Goal: Check status: Check status

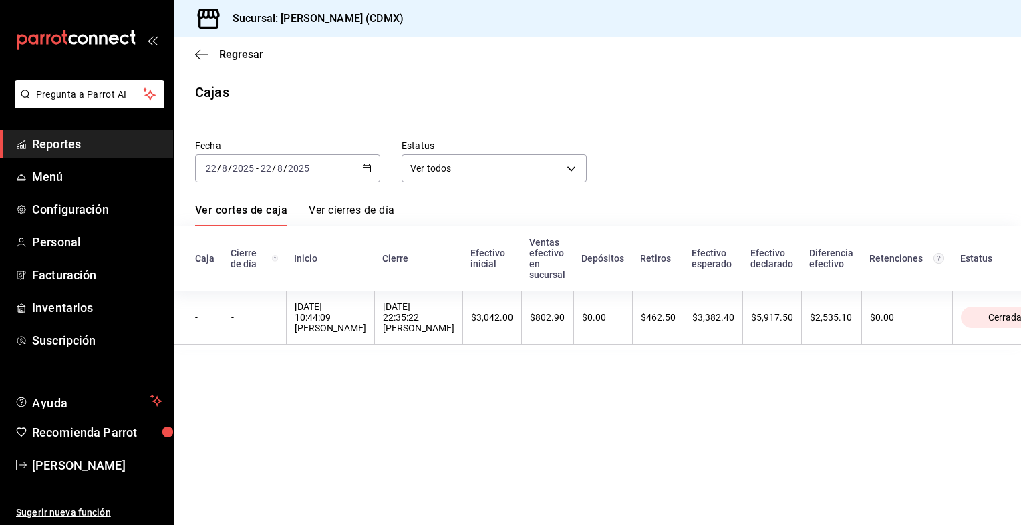
click at [369, 170] on icon "button" at bounding box center [366, 168] width 9 height 9
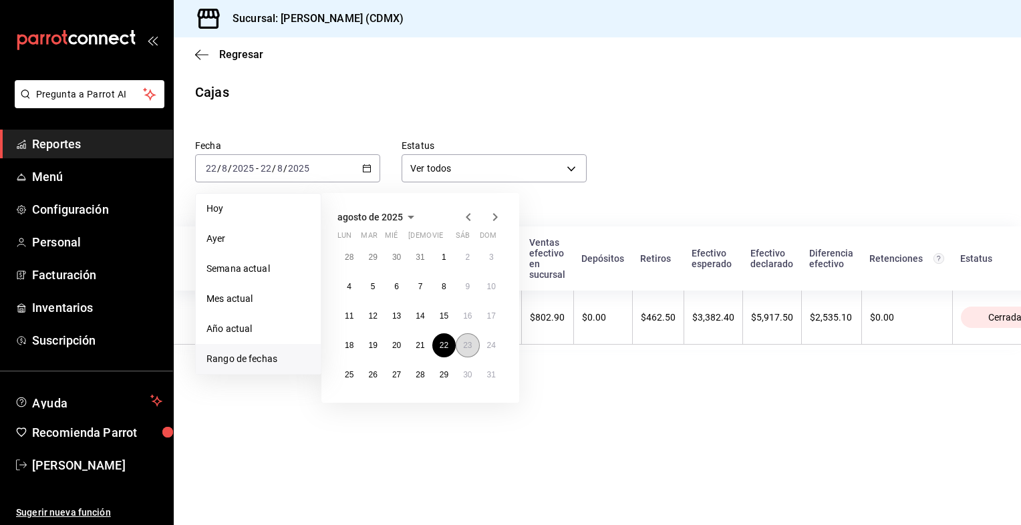
click at [465, 348] on abbr "23" at bounding box center [467, 345] width 9 height 9
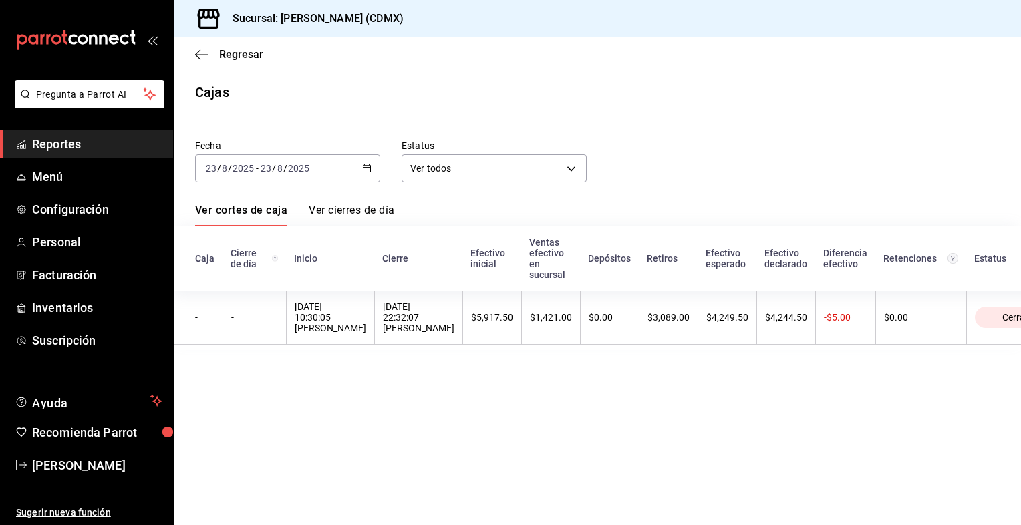
click at [366, 172] on \(Stroke\) "button" at bounding box center [367, 168] width 8 height 7
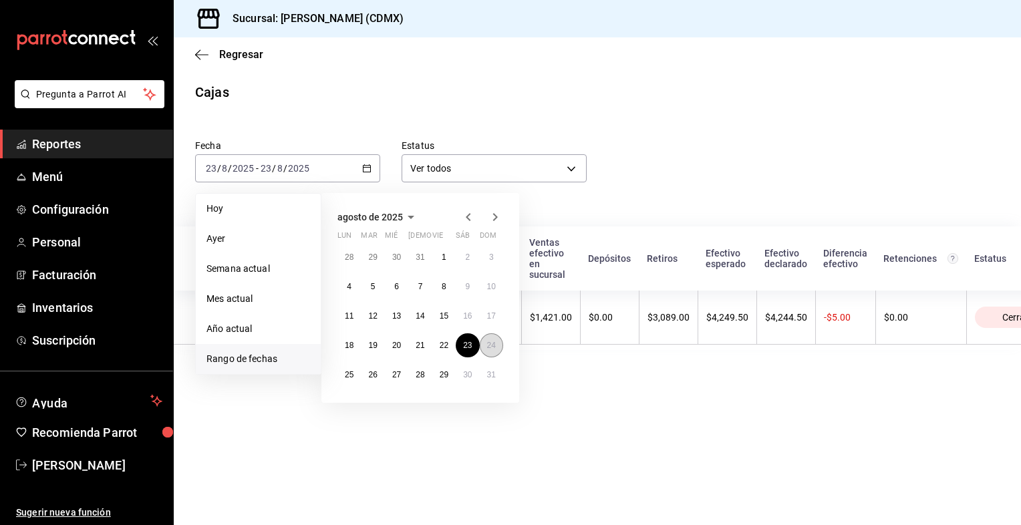
click at [489, 348] on abbr "24" at bounding box center [491, 345] width 9 height 9
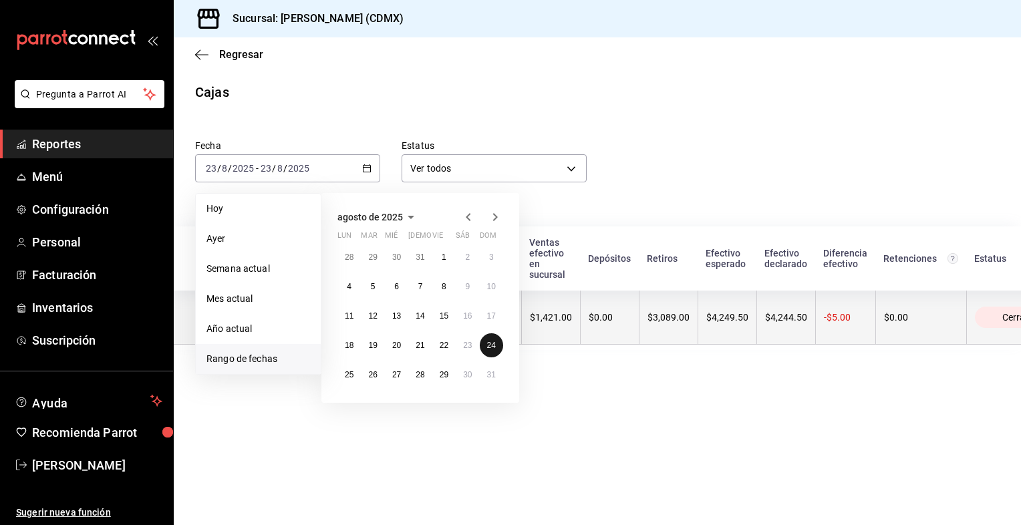
click at [489, 346] on abbr "24" at bounding box center [491, 345] width 9 height 9
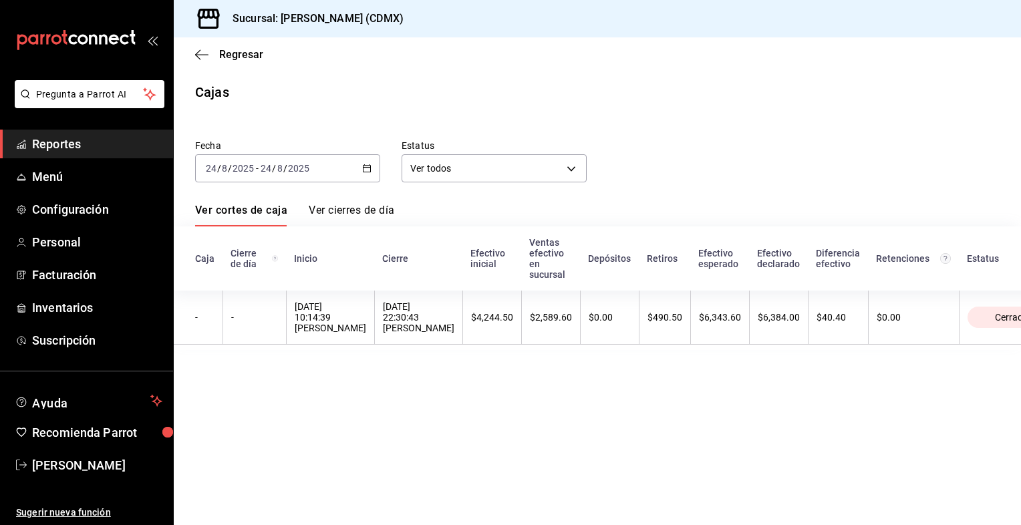
click at [370, 170] on icon "button" at bounding box center [366, 168] width 9 height 9
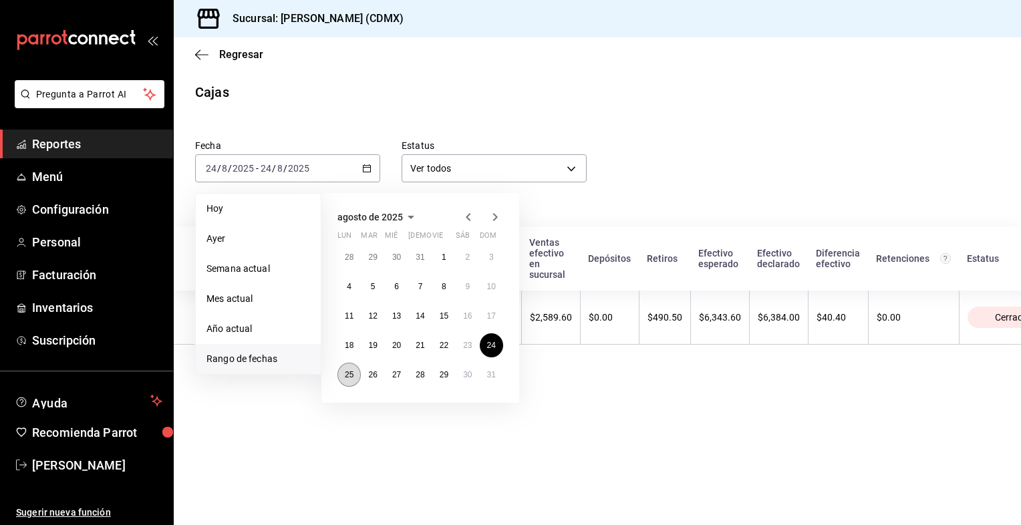
click at [347, 376] on abbr "25" at bounding box center [349, 374] width 9 height 9
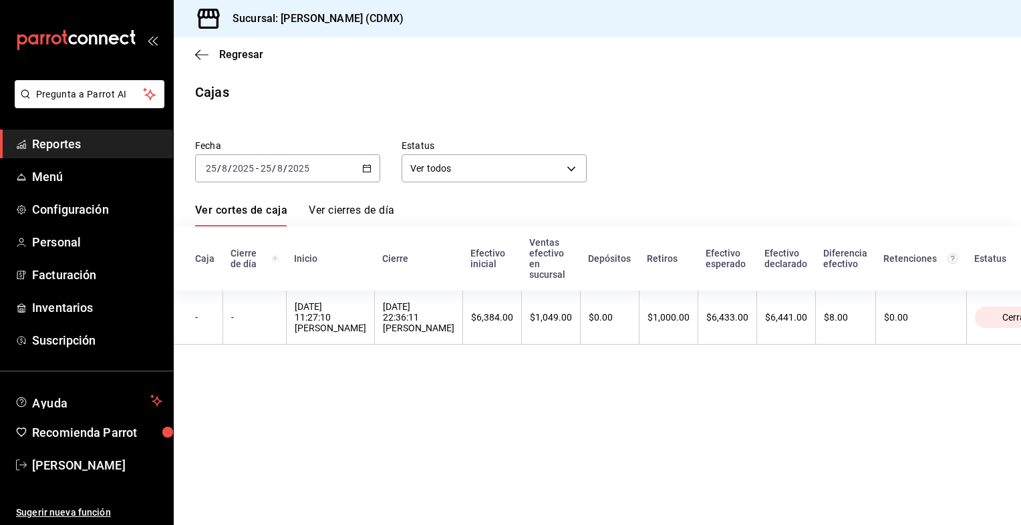
click at [362, 168] on div "[DATE] [DATE] - [DATE] [DATE]" at bounding box center [287, 168] width 185 height 28
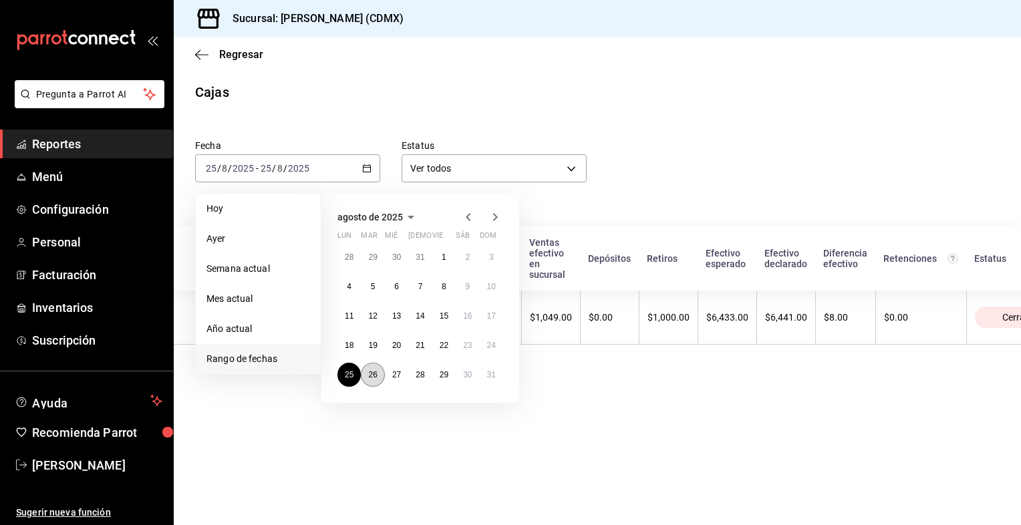
click at [372, 378] on abbr "26" at bounding box center [372, 374] width 9 height 9
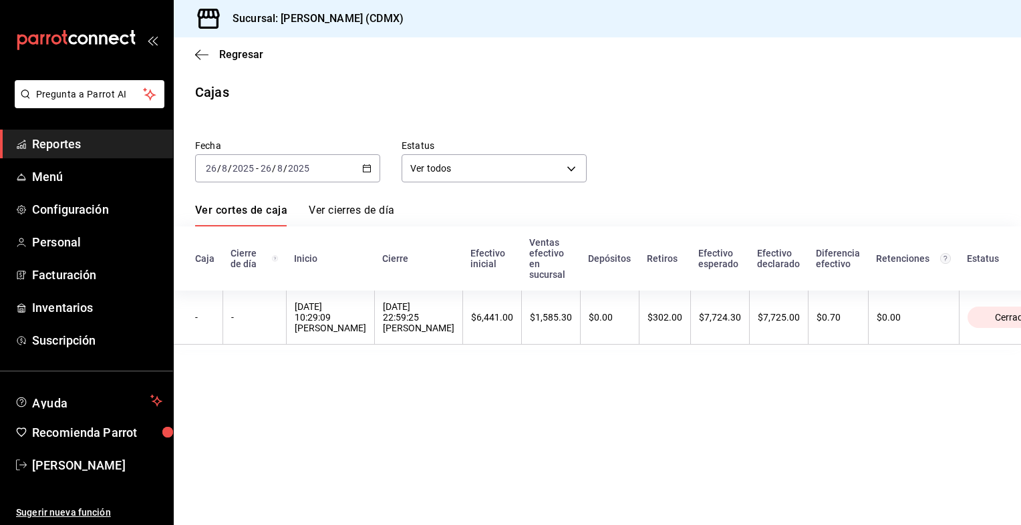
click at [370, 169] on icon "button" at bounding box center [366, 168] width 9 height 9
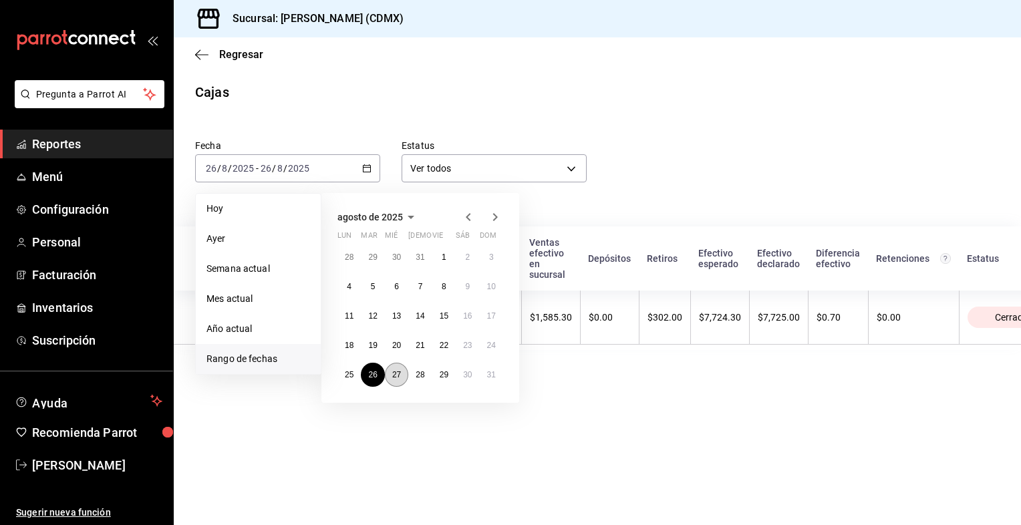
click at [395, 376] on abbr "27" at bounding box center [396, 374] width 9 height 9
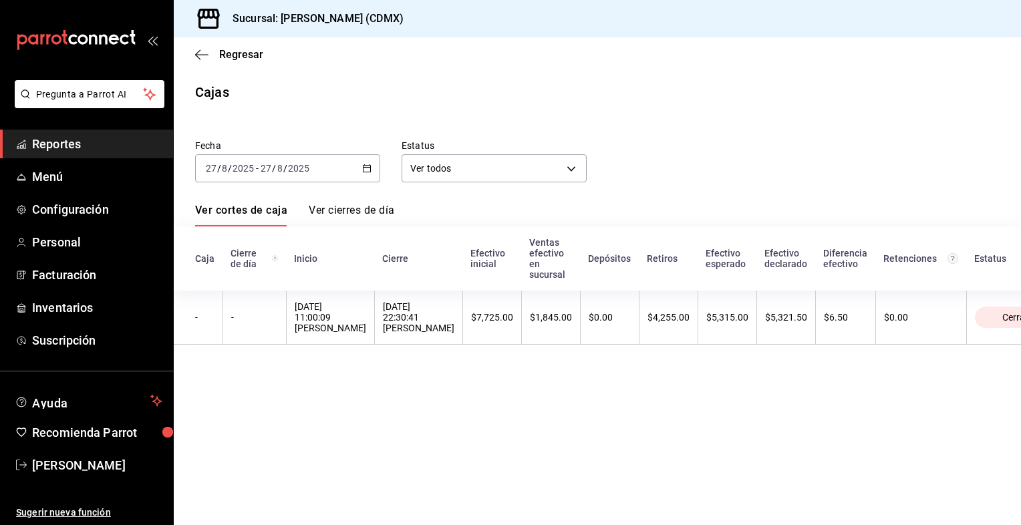
click at [369, 169] on icon "button" at bounding box center [366, 168] width 9 height 9
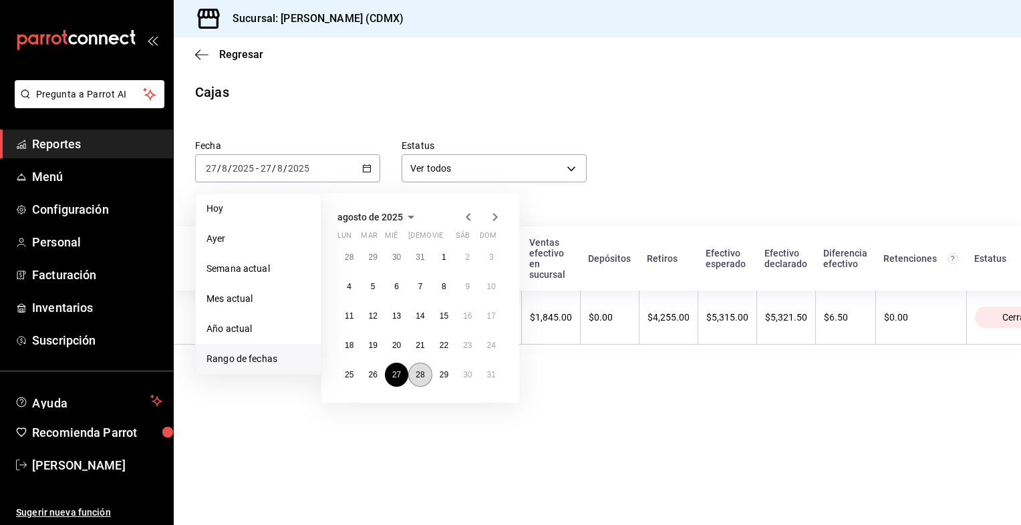
click at [418, 378] on abbr "28" at bounding box center [420, 374] width 9 height 9
click at [419, 378] on abbr "28" at bounding box center [420, 374] width 9 height 9
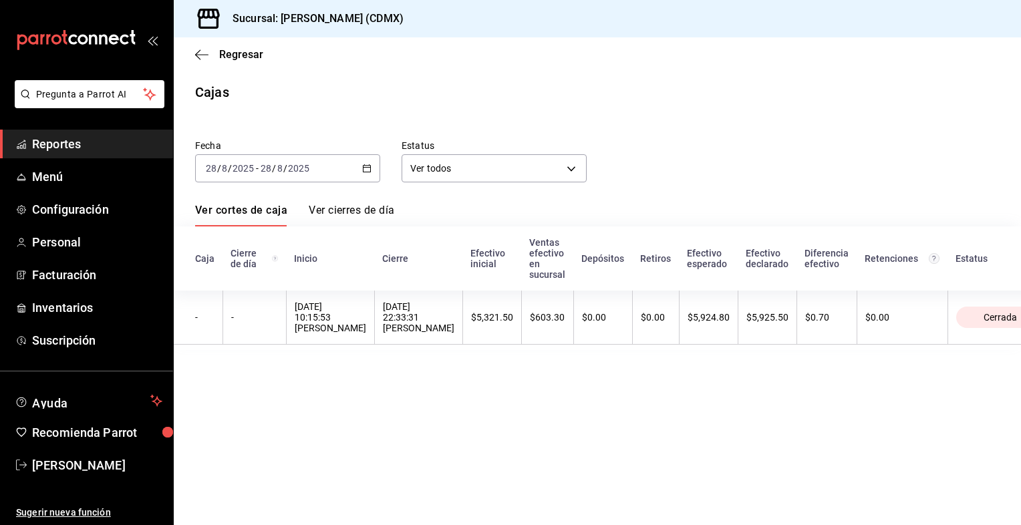
click at [362, 169] on icon "button" at bounding box center [366, 168] width 9 height 9
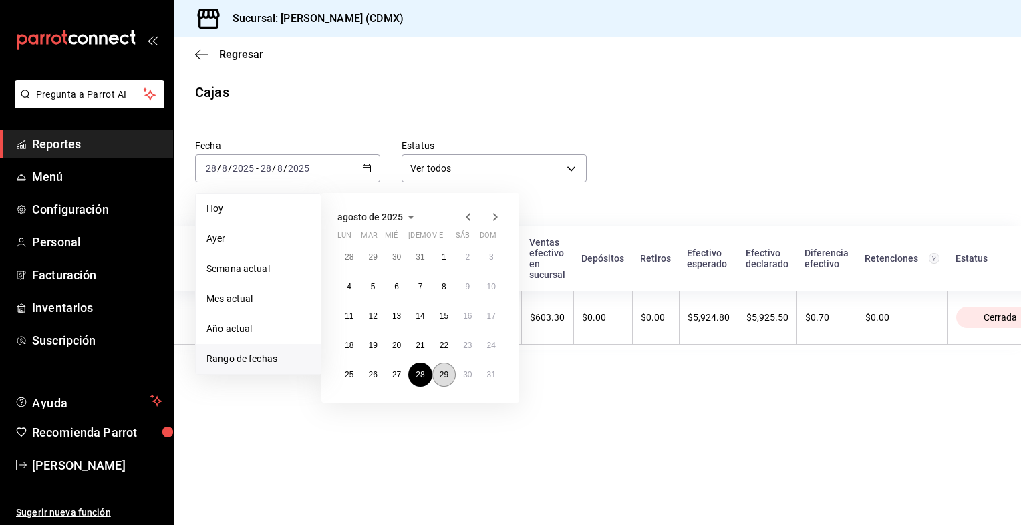
click at [446, 370] on abbr "29" at bounding box center [444, 374] width 9 height 9
click at [446, 371] on abbr "29" at bounding box center [444, 374] width 9 height 9
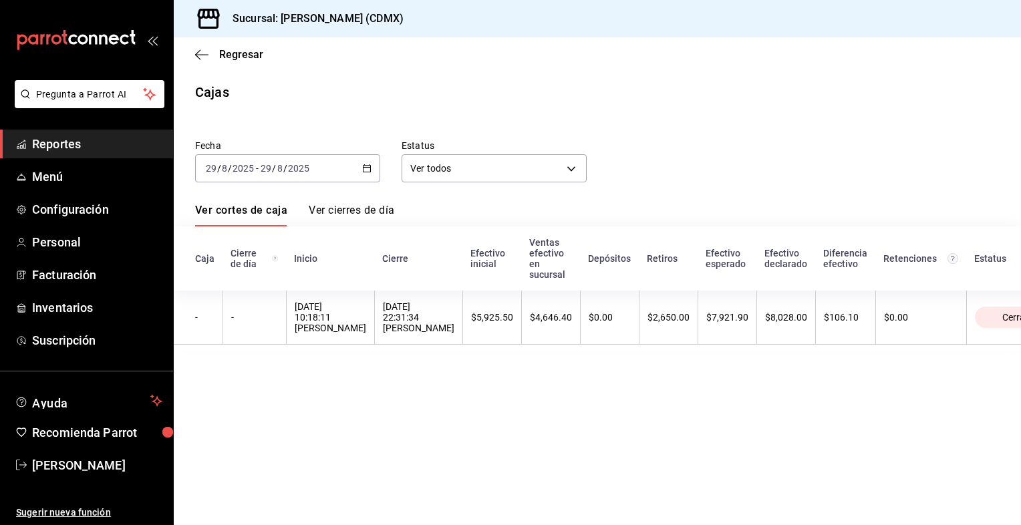
click at [364, 170] on icon "button" at bounding box center [366, 168] width 9 height 9
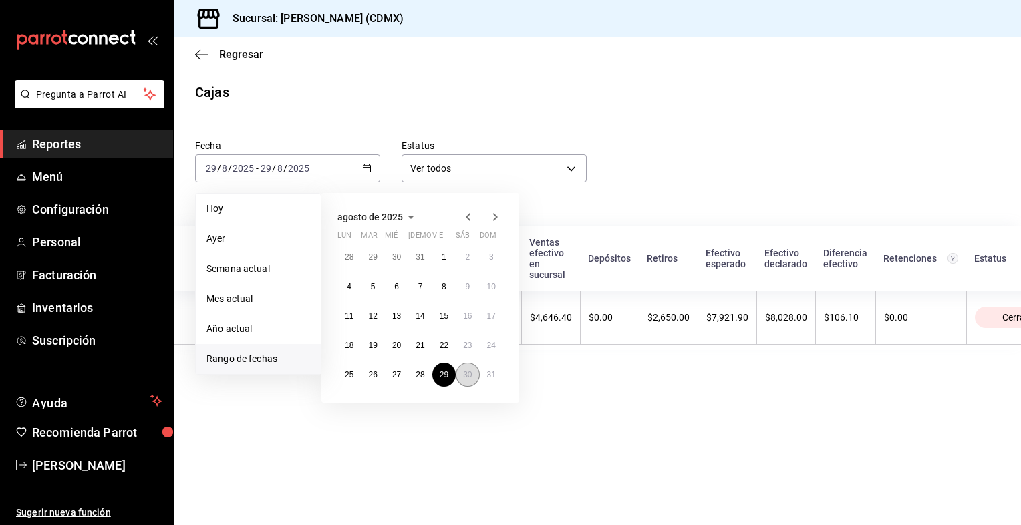
click at [469, 379] on button "30" at bounding box center [467, 375] width 23 height 24
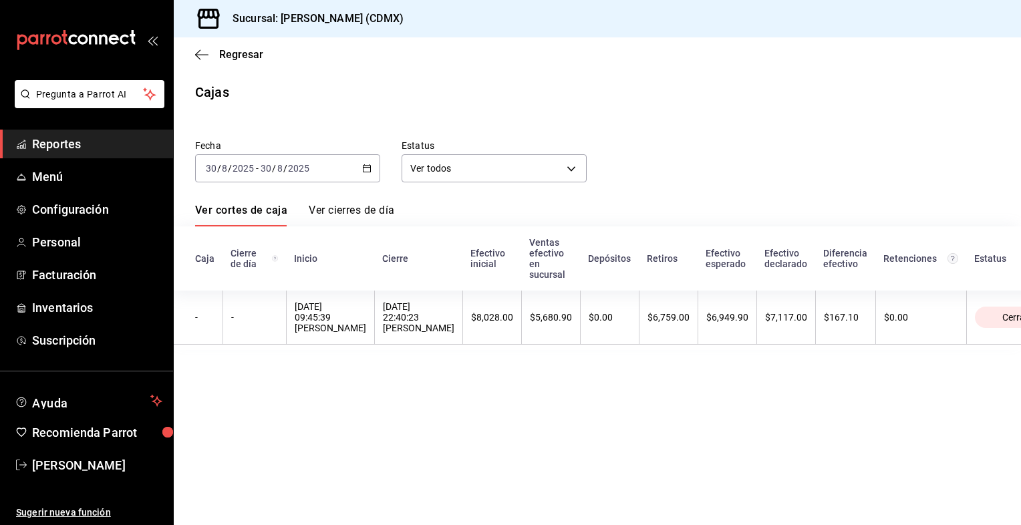
click at [367, 171] on icon "button" at bounding box center [366, 168] width 9 height 9
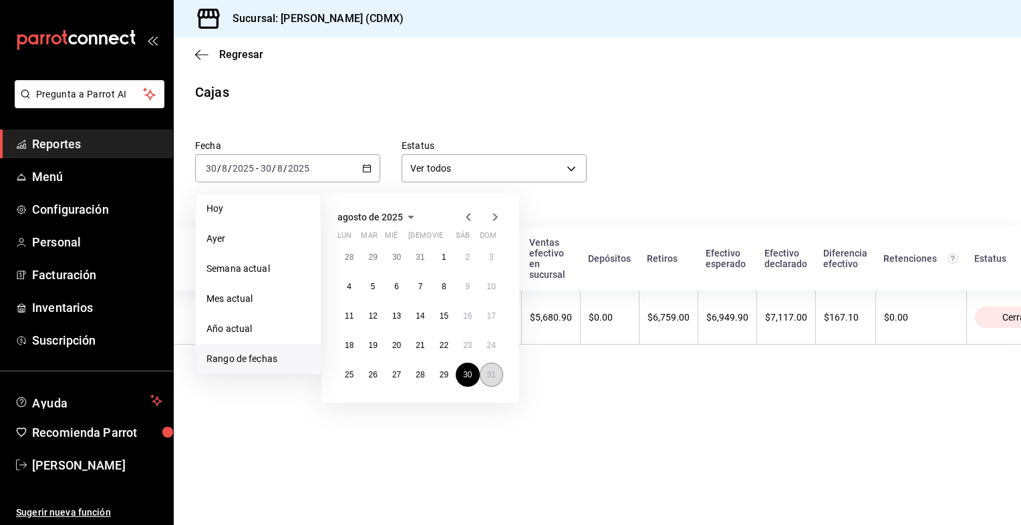
click at [492, 376] on abbr "31" at bounding box center [491, 374] width 9 height 9
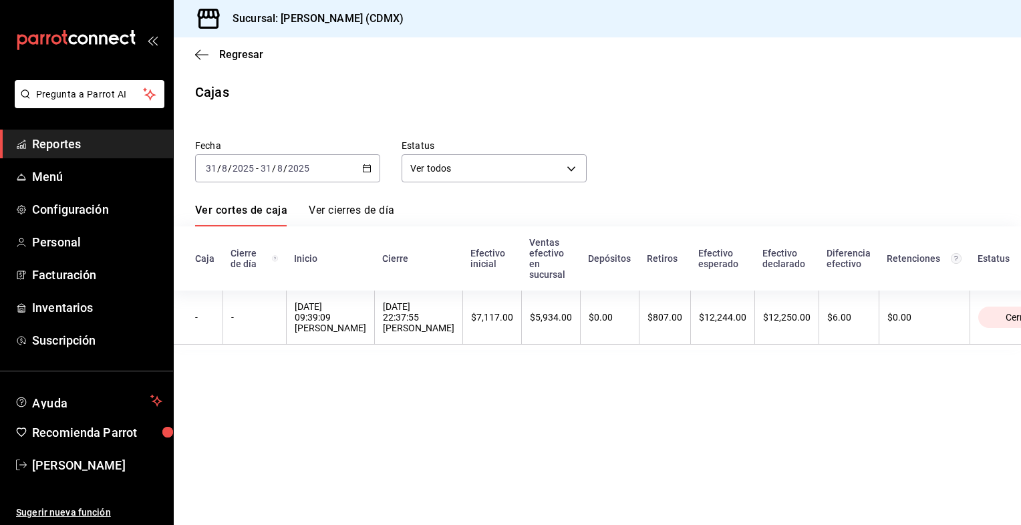
click at [368, 166] on \(Stroke\) "button" at bounding box center [367, 168] width 8 height 7
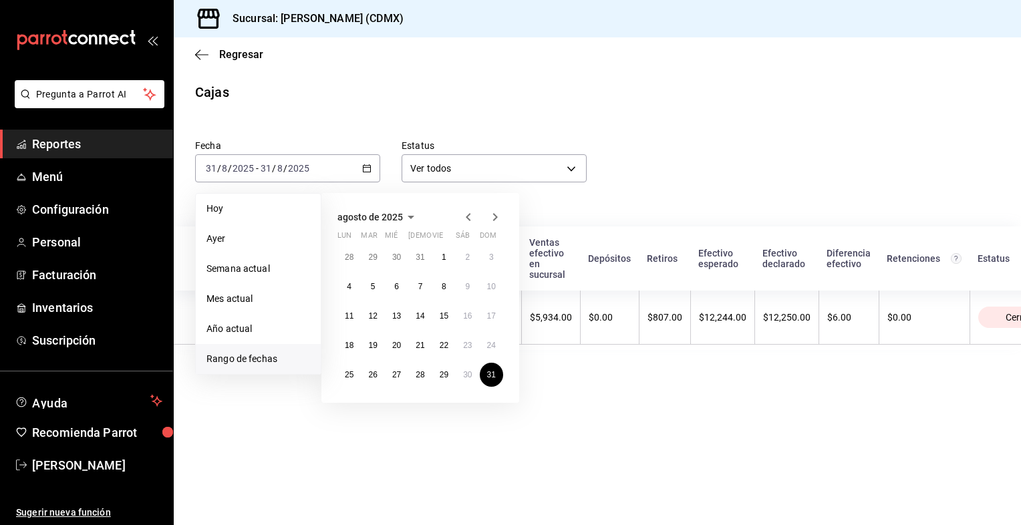
click at [493, 218] on icon "button" at bounding box center [495, 217] width 16 height 16
click at [349, 253] on abbr "1" at bounding box center [349, 257] width 5 height 9
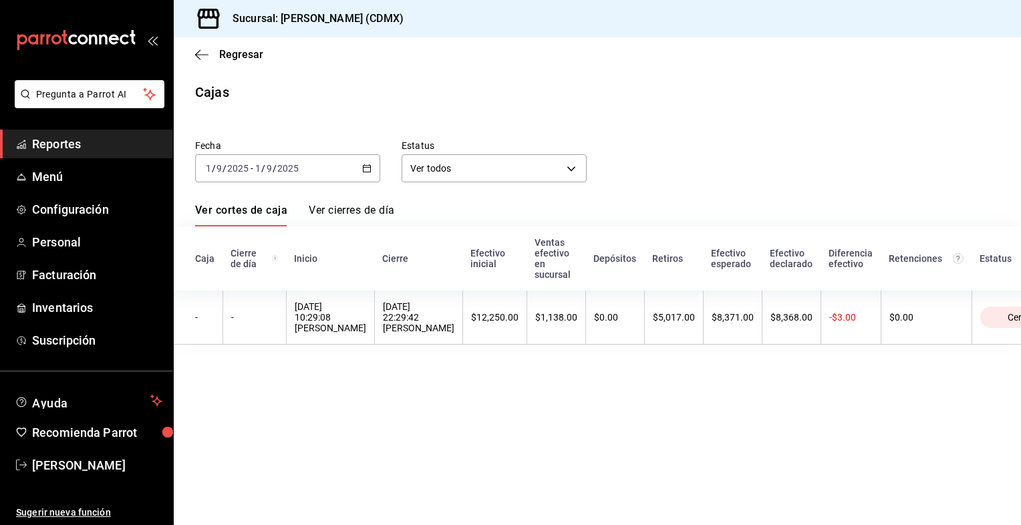
click at [370, 170] on \(Stroke\) "button" at bounding box center [367, 168] width 8 height 7
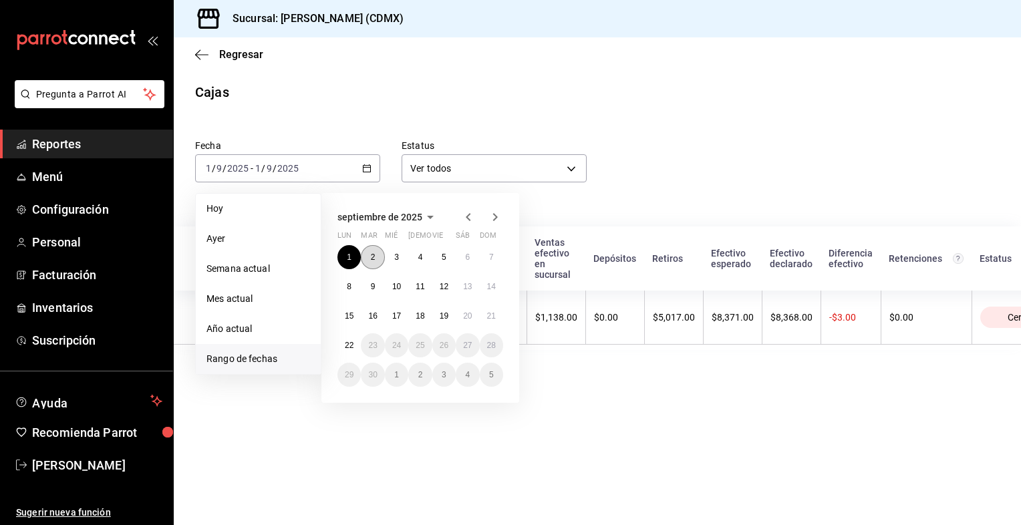
click at [375, 260] on button "2" at bounding box center [372, 257] width 23 height 24
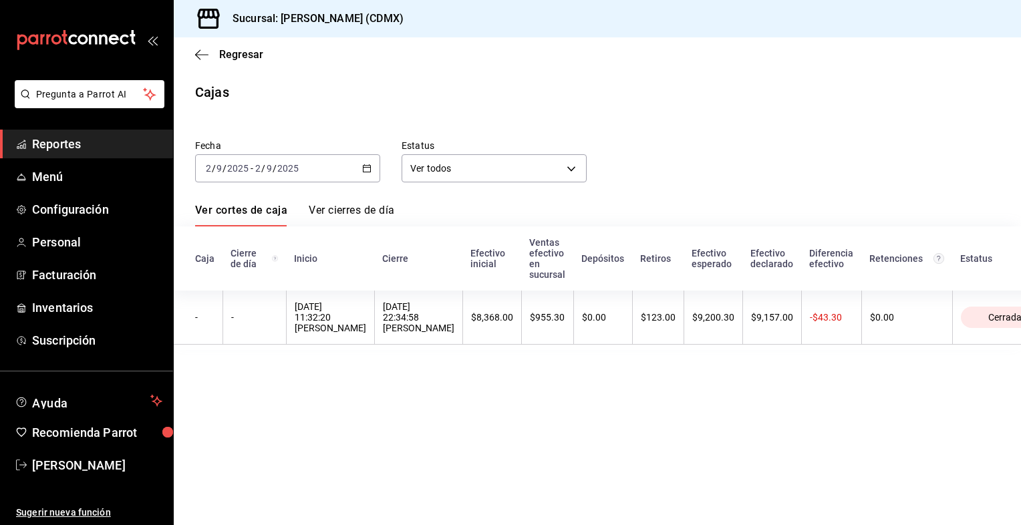
click at [363, 172] on \(Stroke\) "button" at bounding box center [367, 168] width 8 height 7
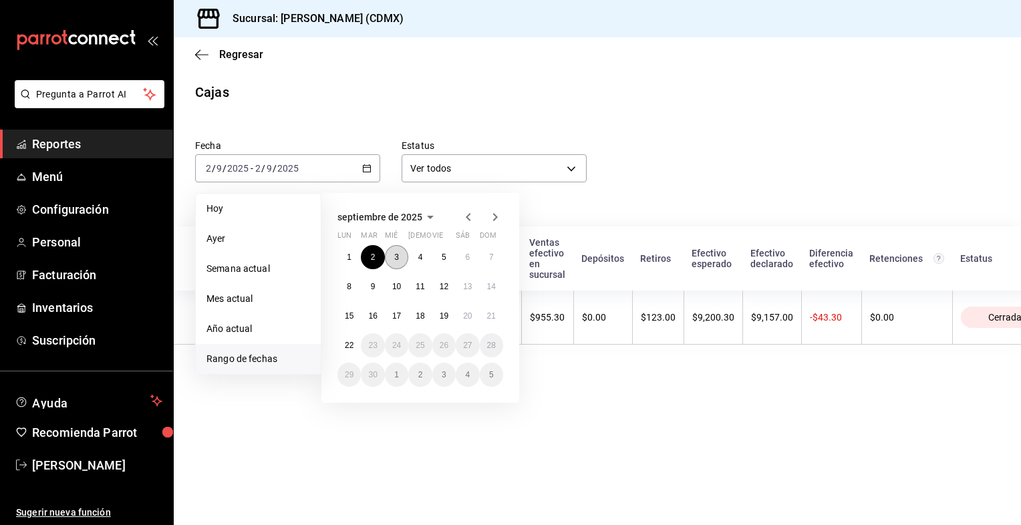
click at [393, 250] on button "3" at bounding box center [396, 257] width 23 height 24
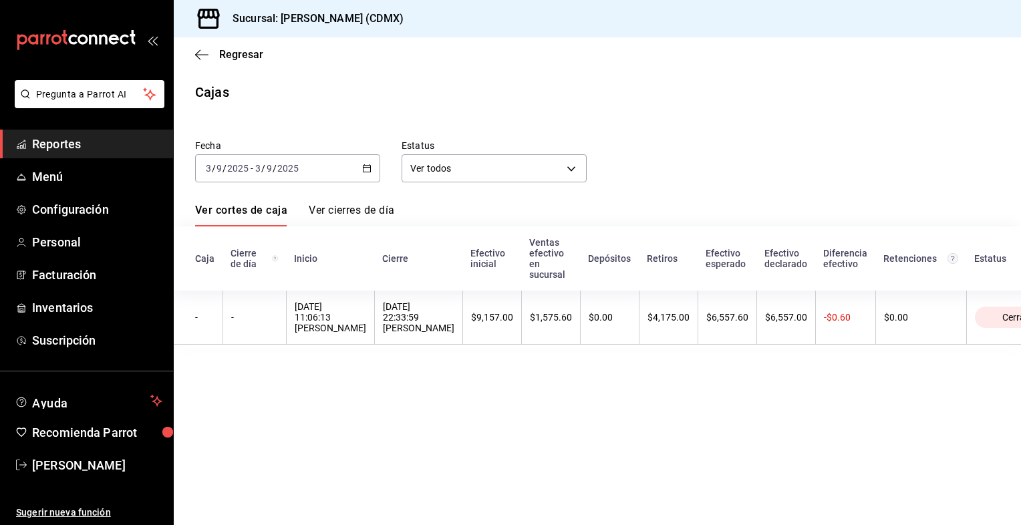
click at [370, 167] on \(Stroke\) "button" at bounding box center [367, 168] width 8 height 7
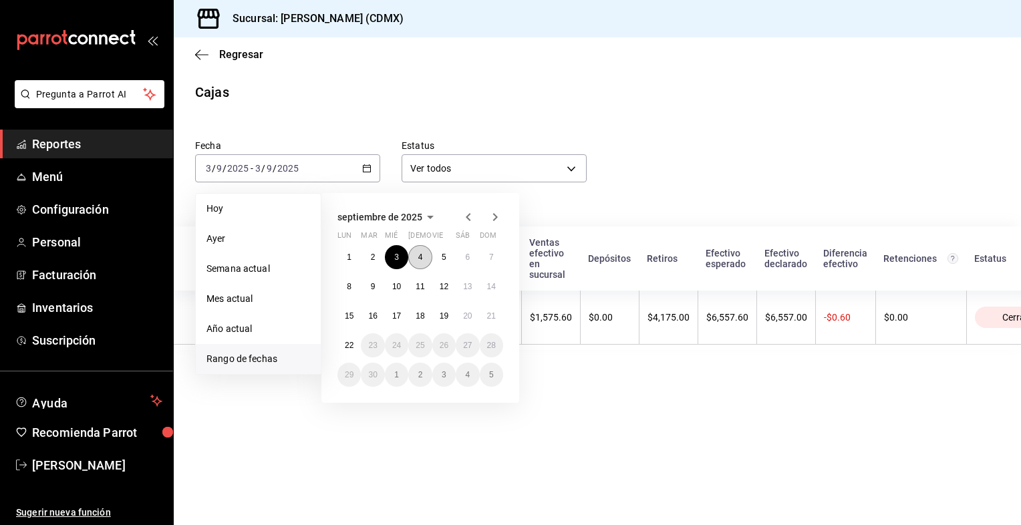
click at [421, 258] on abbr "4" at bounding box center [420, 257] width 5 height 9
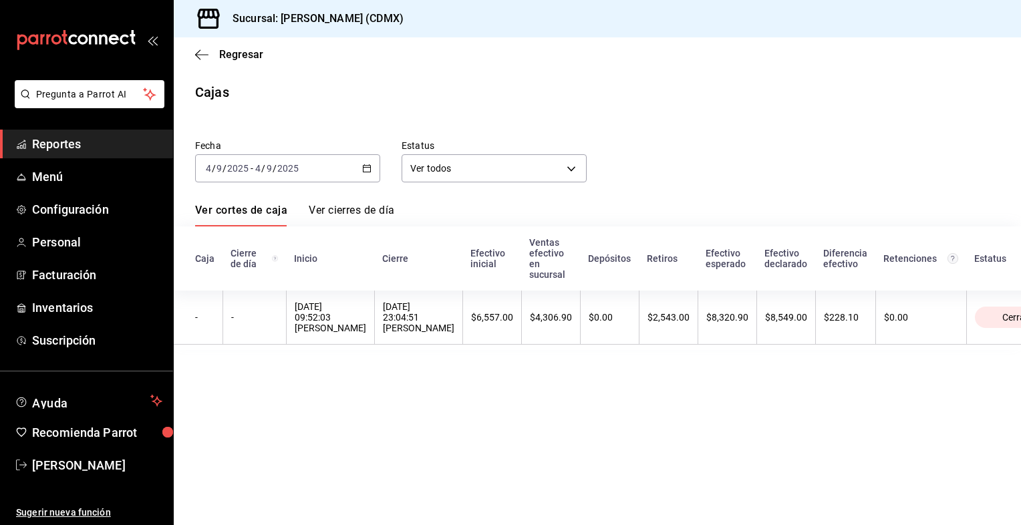
click at [372, 168] on icon "button" at bounding box center [366, 168] width 9 height 9
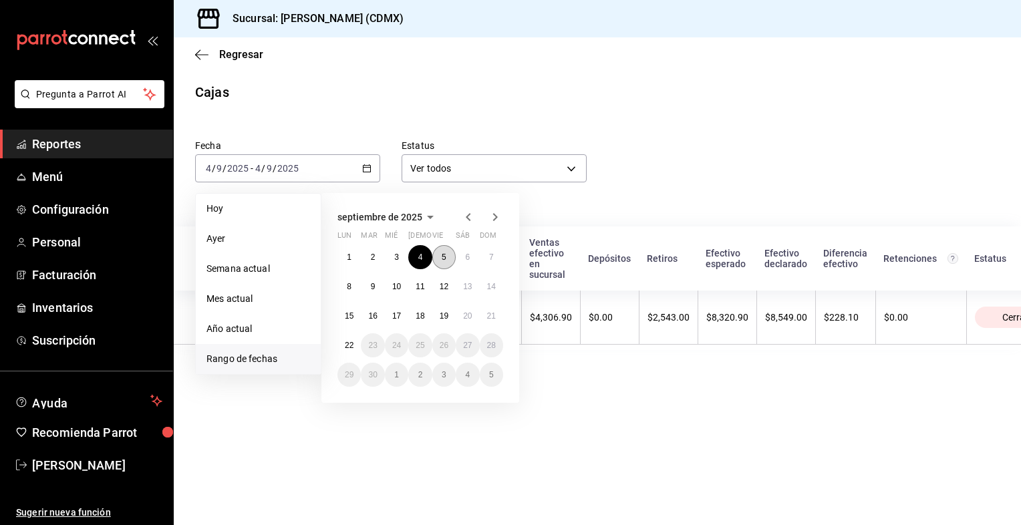
click at [444, 262] on button "5" at bounding box center [443, 257] width 23 height 24
click at [444, 261] on button "5" at bounding box center [443, 257] width 23 height 24
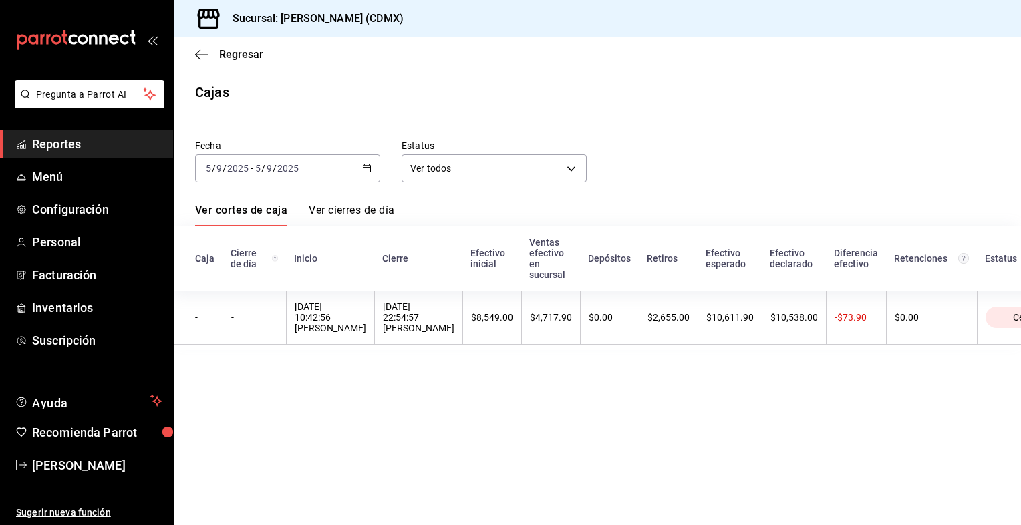
click at [367, 172] on \(Stroke\) "button" at bounding box center [367, 168] width 8 height 7
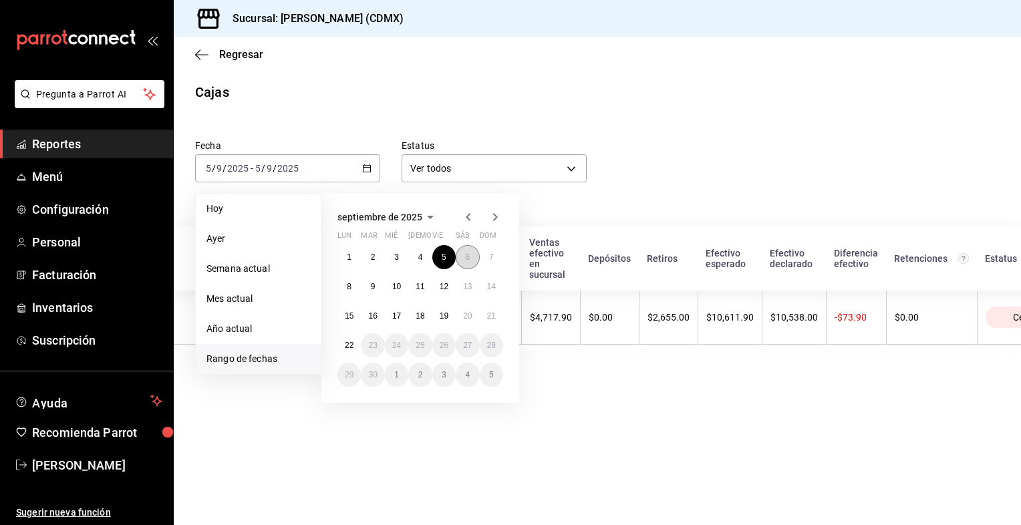
click at [465, 255] on abbr "6" at bounding box center [467, 257] width 5 height 9
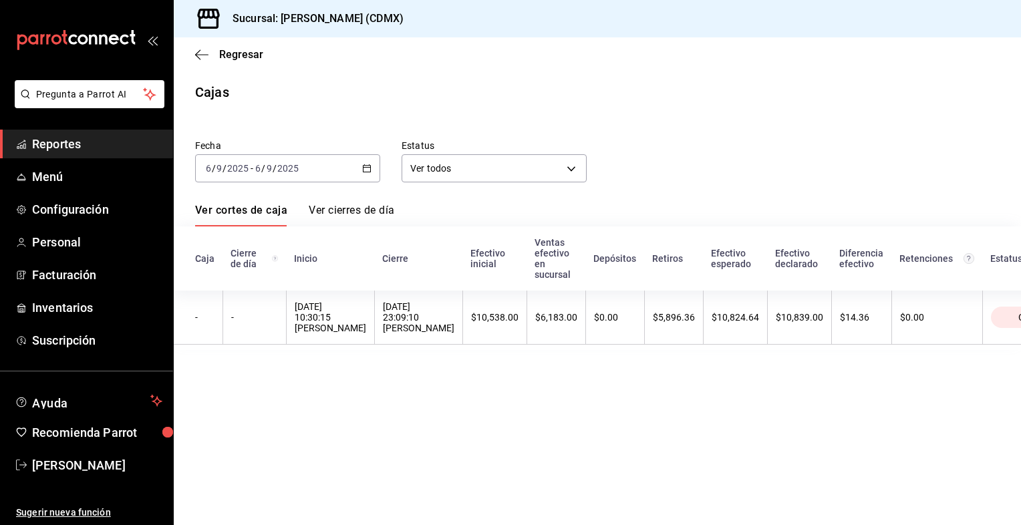
click at [366, 169] on icon "button" at bounding box center [366, 168] width 9 height 9
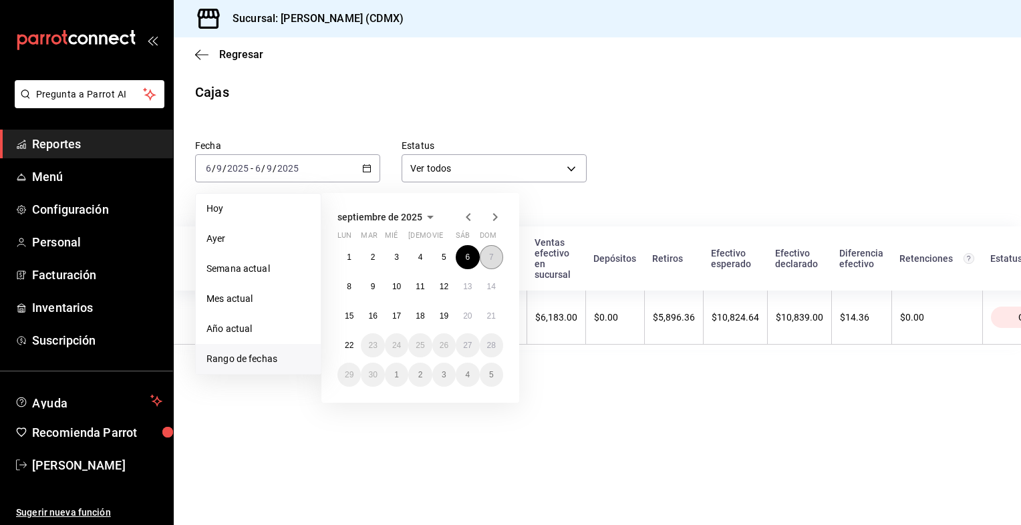
click at [486, 259] on button "7" at bounding box center [491, 257] width 23 height 24
click at [487, 258] on button "7" at bounding box center [491, 257] width 23 height 24
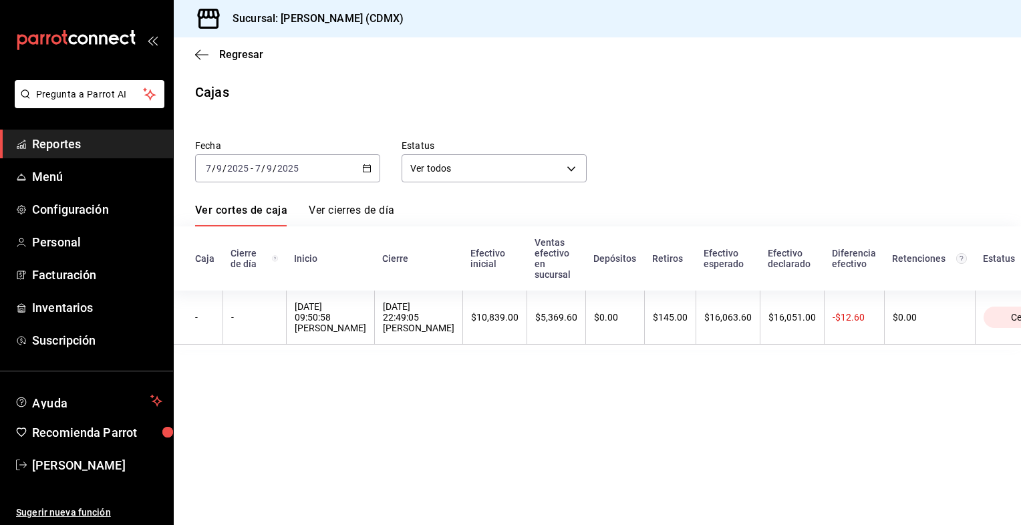
click at [369, 170] on icon "button" at bounding box center [366, 168] width 9 height 9
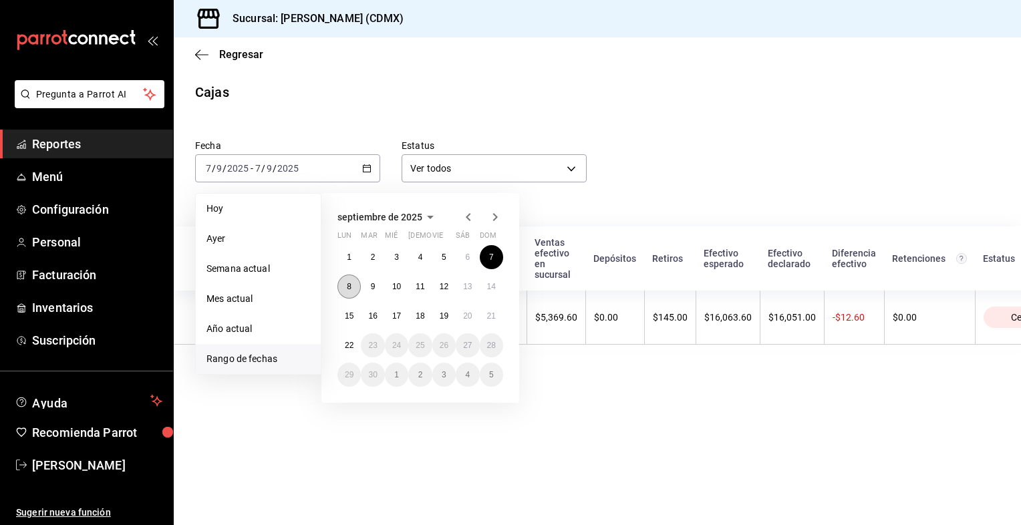
click at [356, 290] on button "8" at bounding box center [349, 287] width 23 height 24
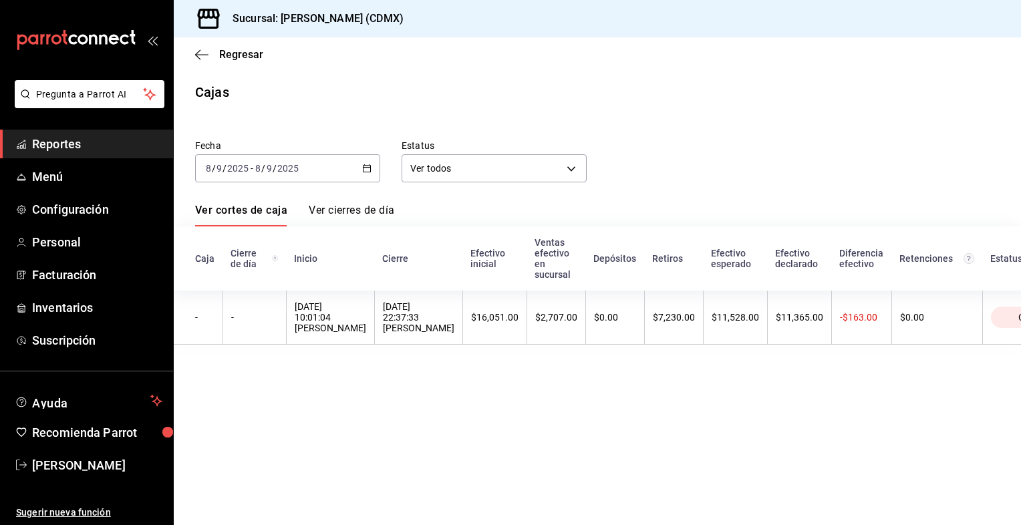
click at [368, 171] on icon "button" at bounding box center [366, 168] width 9 height 9
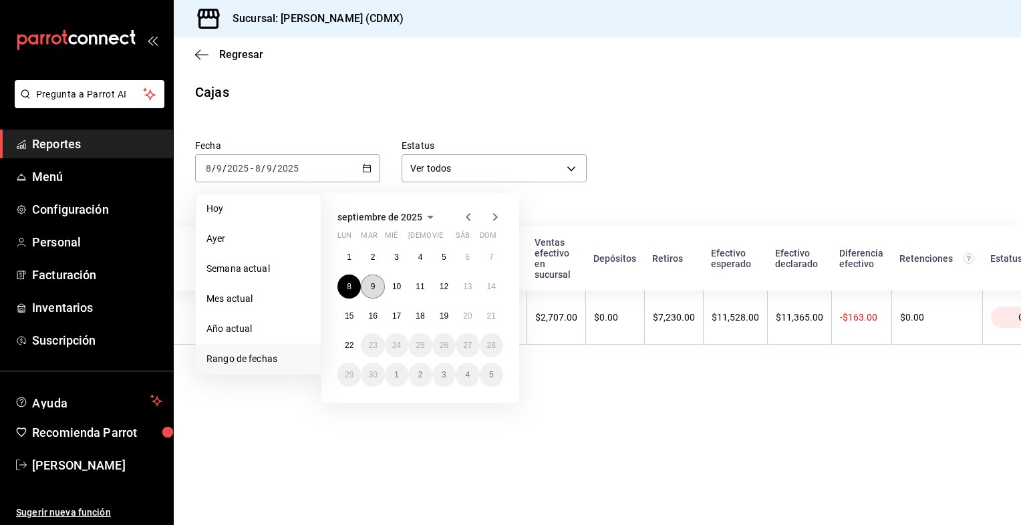
click at [373, 282] on abbr "9" at bounding box center [373, 286] width 5 height 9
click at [374, 282] on abbr "9" at bounding box center [373, 286] width 5 height 9
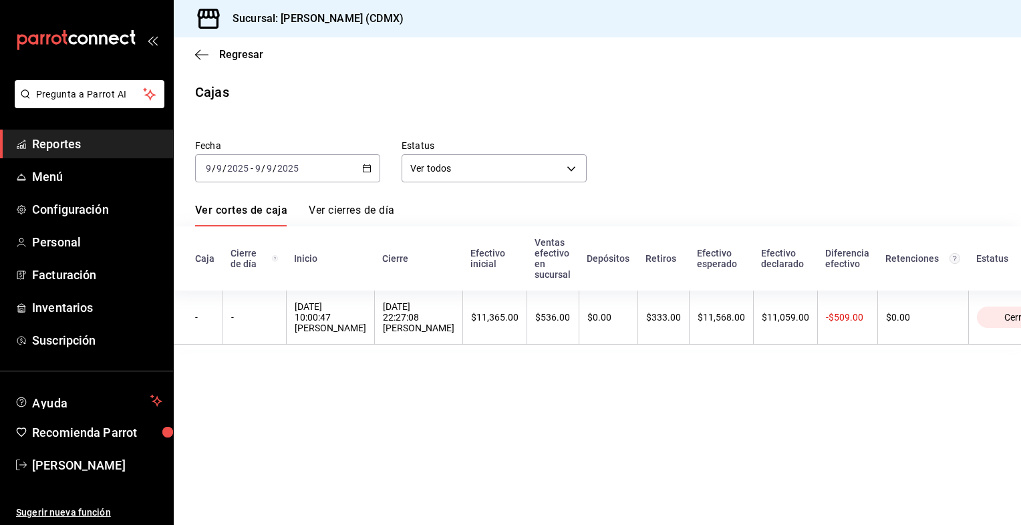
click at [364, 166] on icon "button" at bounding box center [366, 168] width 9 height 9
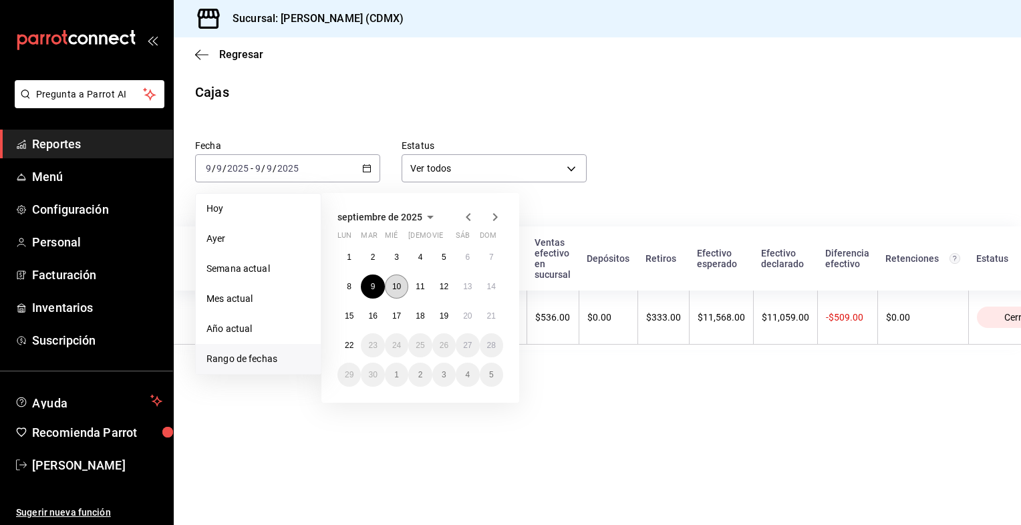
click at [396, 288] on abbr "10" at bounding box center [396, 286] width 9 height 9
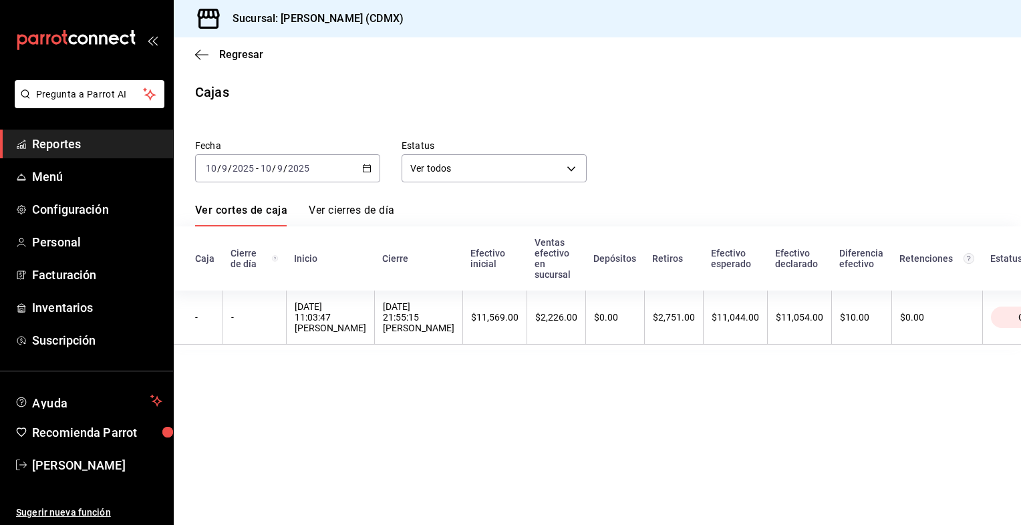
click at [363, 164] on icon "button" at bounding box center [366, 168] width 9 height 9
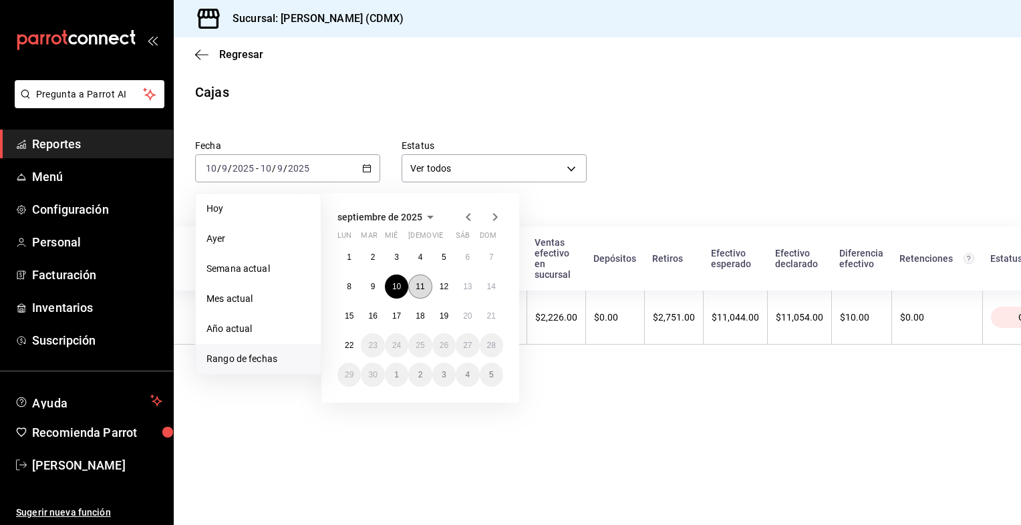
click at [421, 290] on abbr "11" at bounding box center [420, 286] width 9 height 9
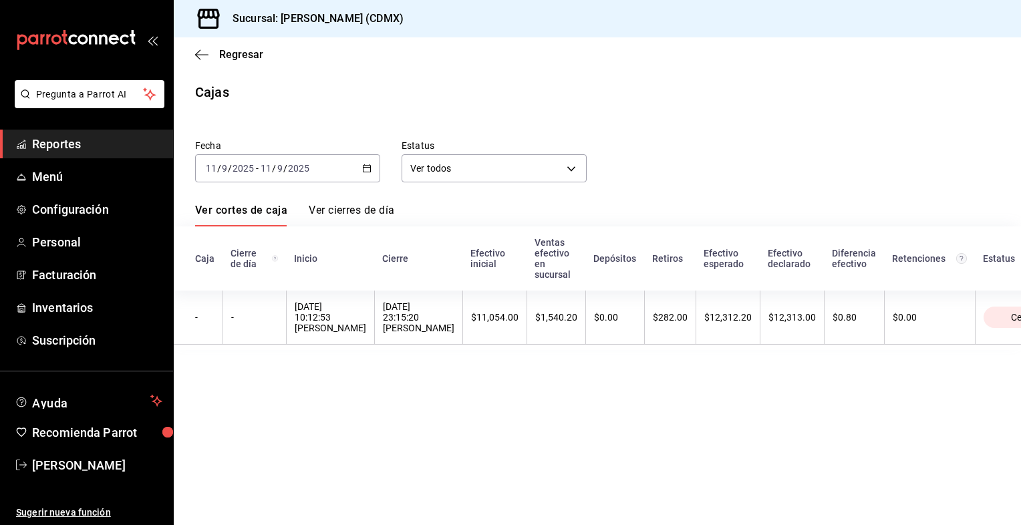
click at [366, 170] on icon "button" at bounding box center [366, 168] width 9 height 9
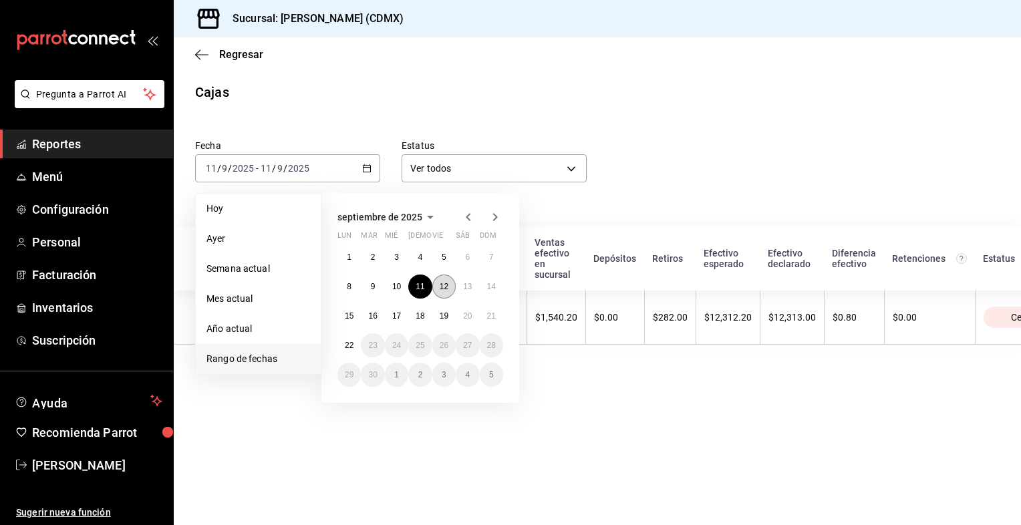
click at [445, 287] on abbr "12" at bounding box center [444, 286] width 9 height 9
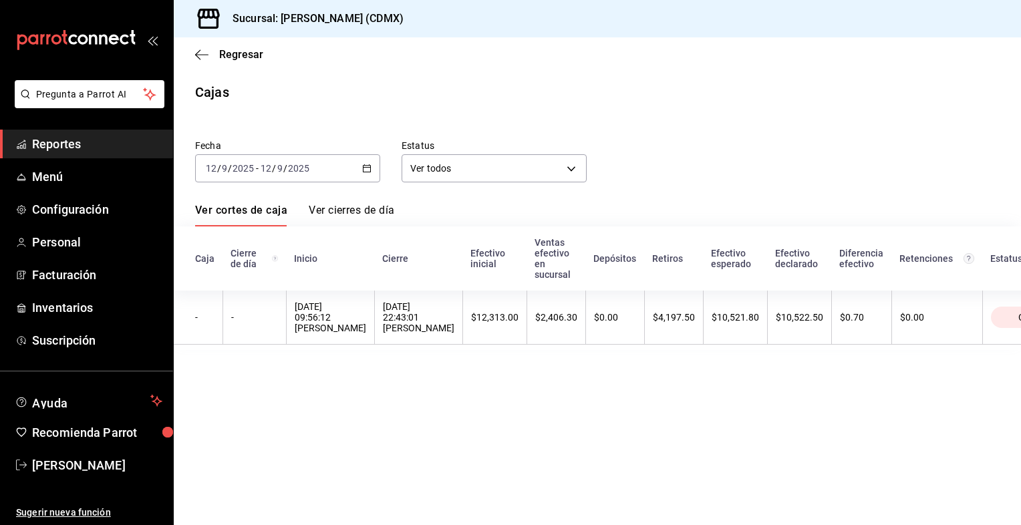
click at [364, 167] on \(Stroke\) "button" at bounding box center [367, 167] width 7 height 1
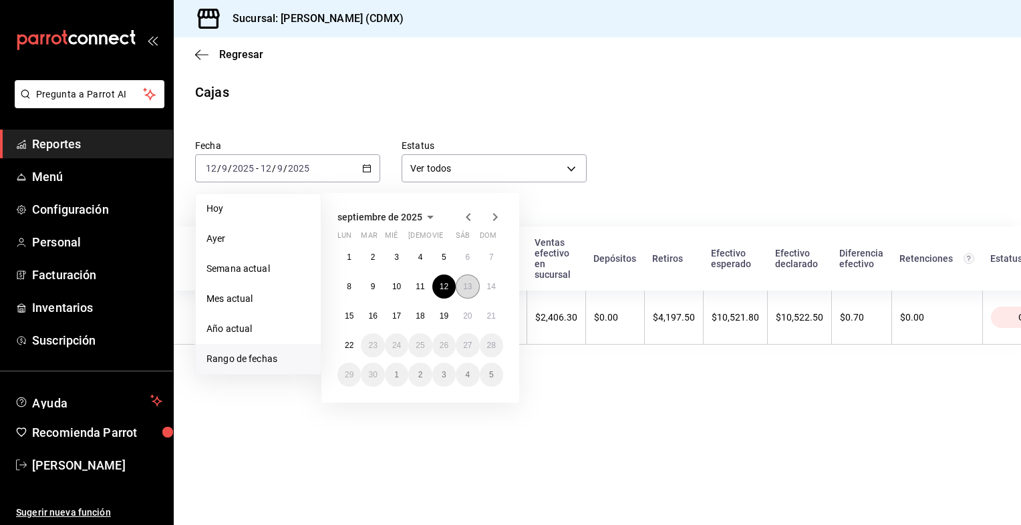
click at [467, 284] on abbr "13" at bounding box center [467, 286] width 9 height 9
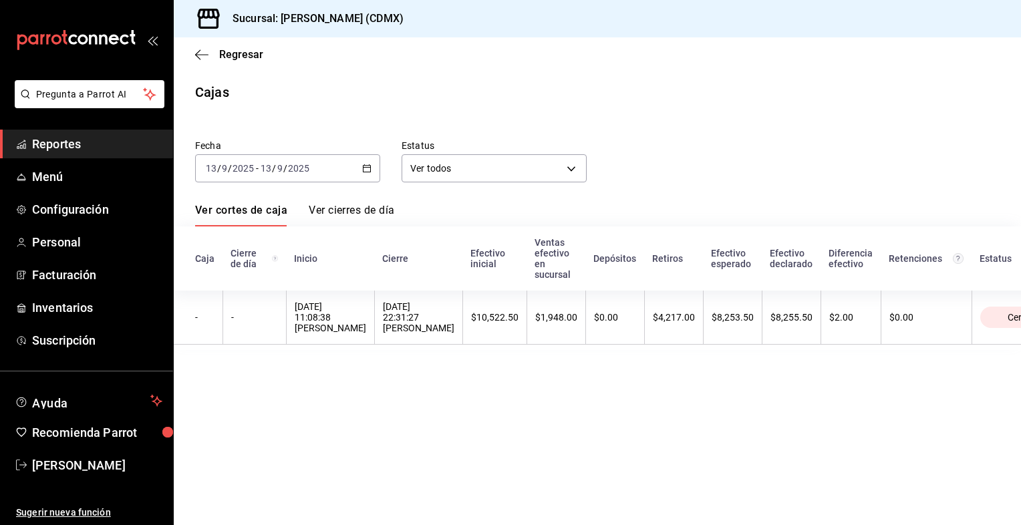
click at [369, 164] on icon "button" at bounding box center [366, 168] width 9 height 9
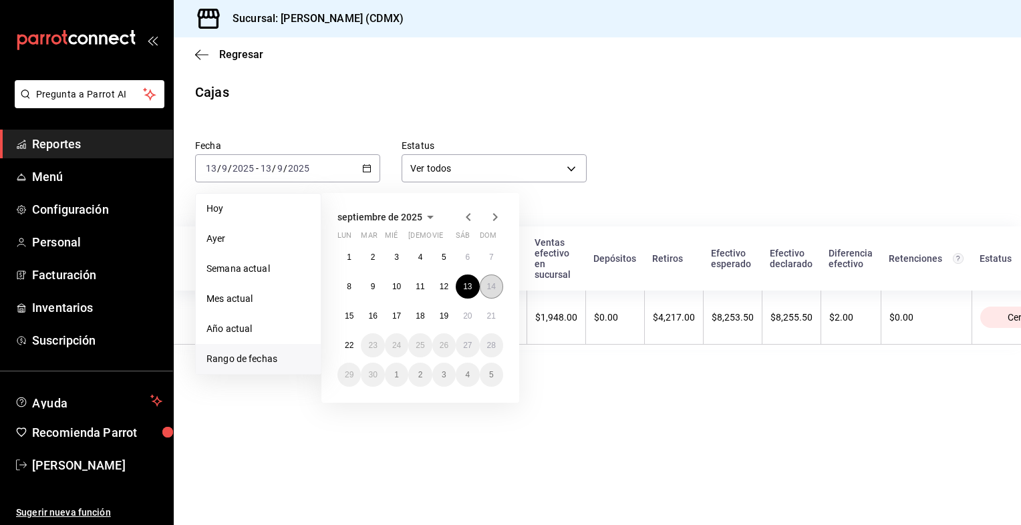
click at [490, 287] on abbr "14" at bounding box center [491, 286] width 9 height 9
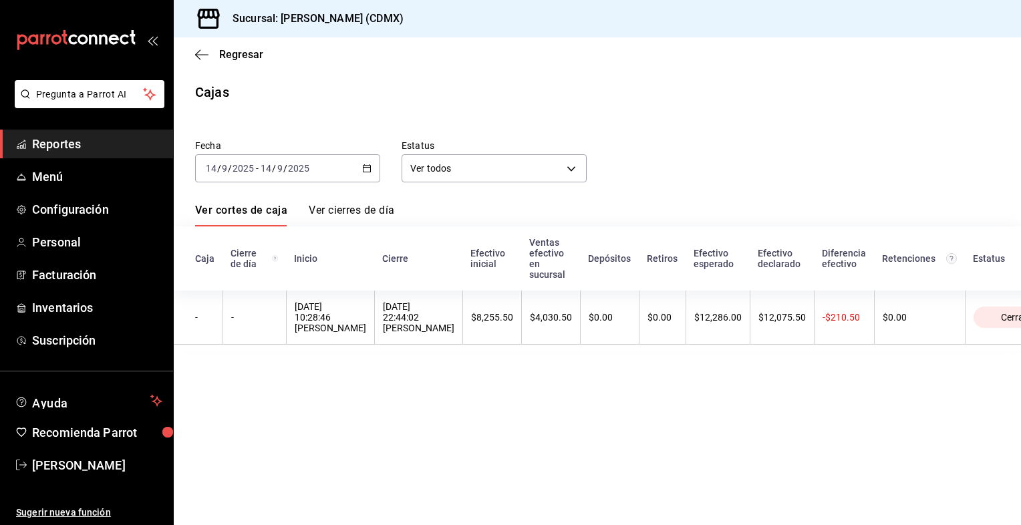
click at [371, 172] on icon "button" at bounding box center [366, 168] width 9 height 9
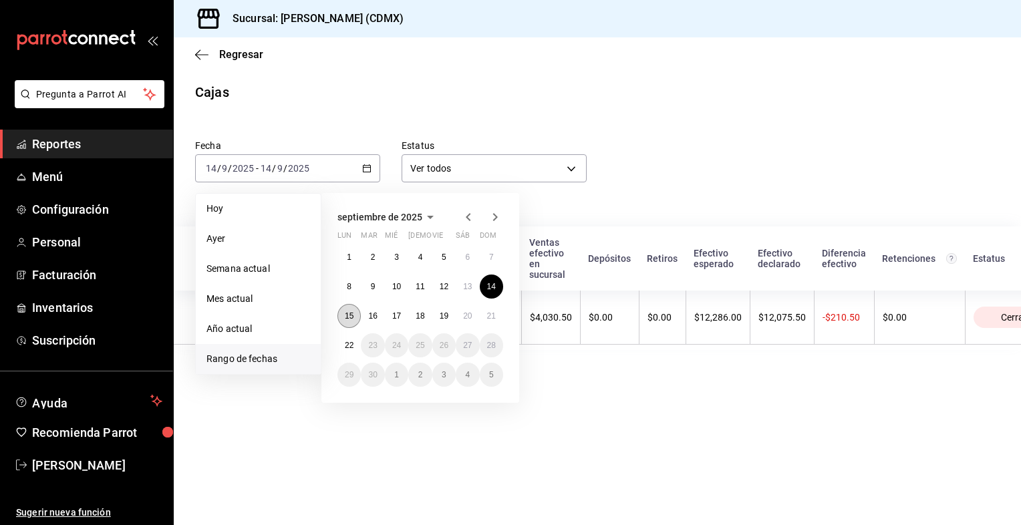
click at [350, 322] on button "15" at bounding box center [349, 316] width 23 height 24
click at [350, 321] on button "15" at bounding box center [349, 316] width 23 height 24
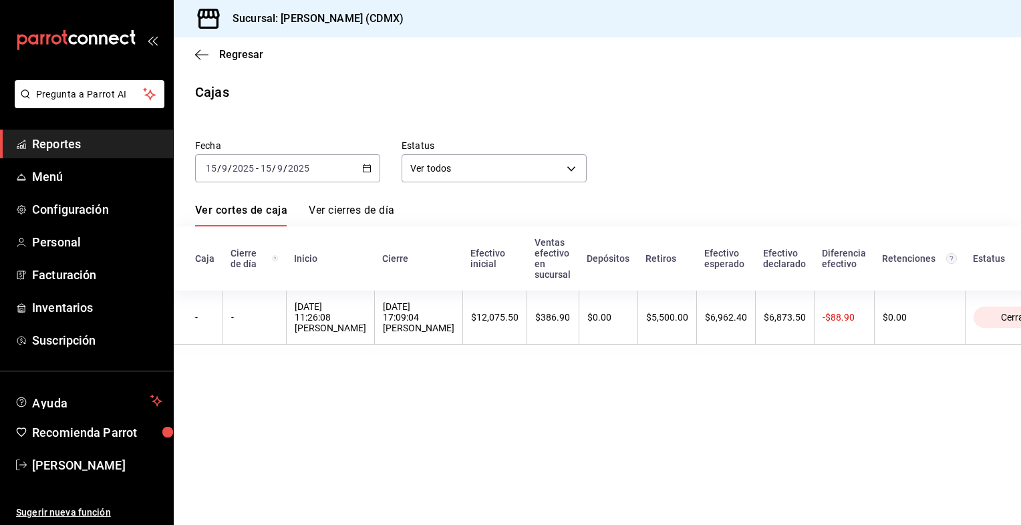
click at [366, 167] on \(Stroke\) "button" at bounding box center [367, 167] width 7 height 1
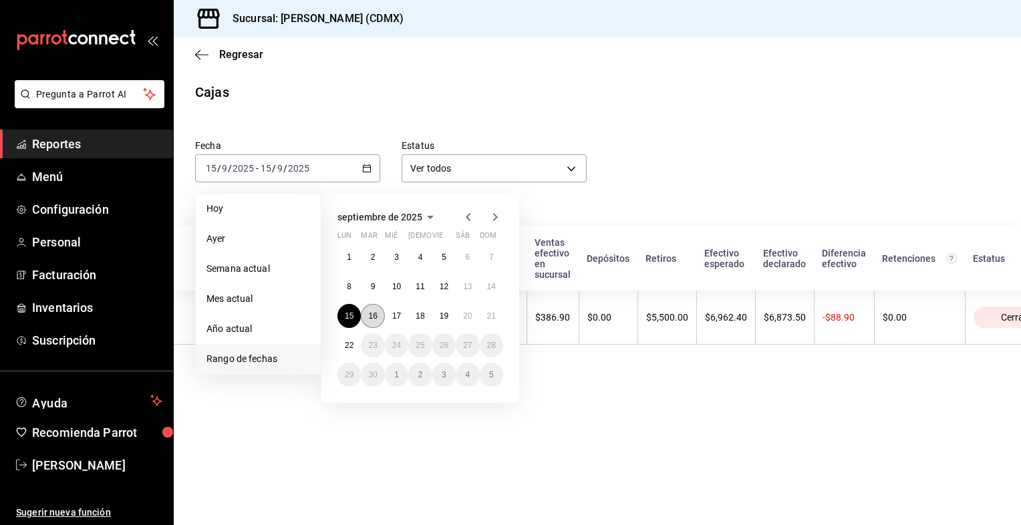
click at [375, 314] on abbr "16" at bounding box center [372, 315] width 9 height 9
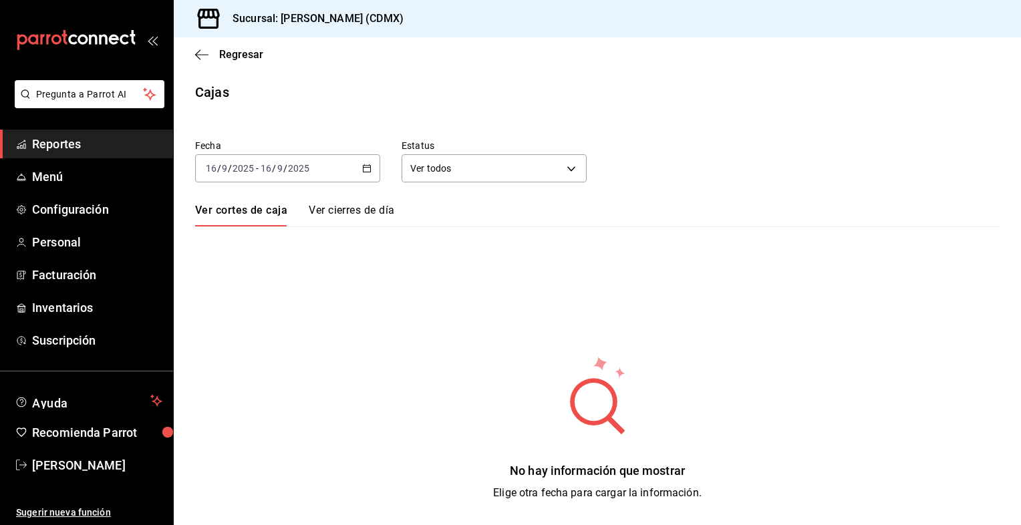
click at [365, 169] on icon "button" at bounding box center [366, 168] width 9 height 9
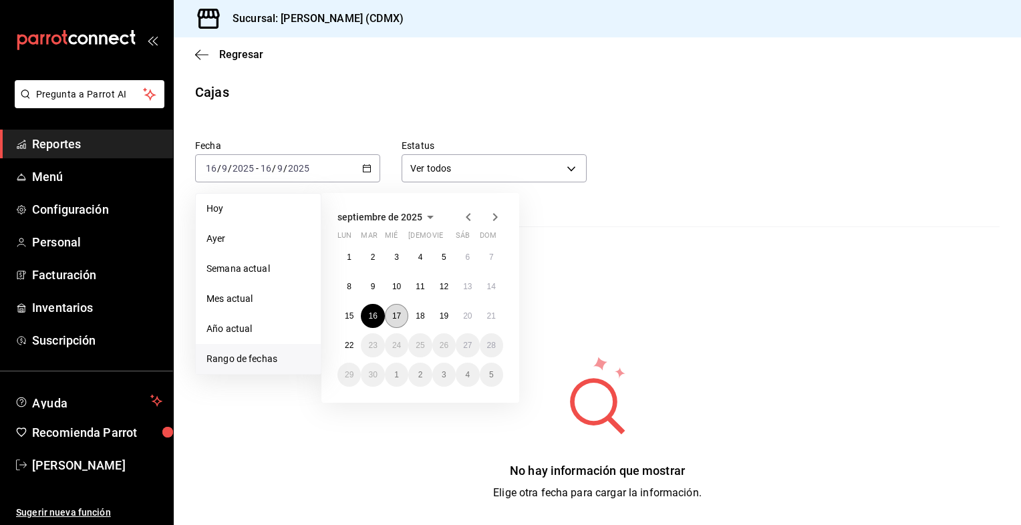
click at [398, 315] on abbr "17" at bounding box center [396, 315] width 9 height 9
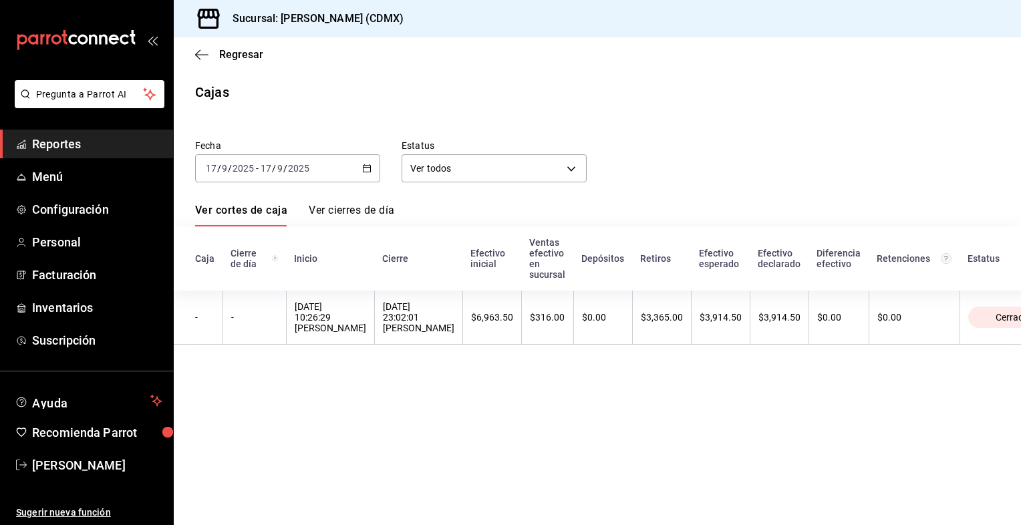
click at [372, 170] on icon "button" at bounding box center [366, 168] width 9 height 9
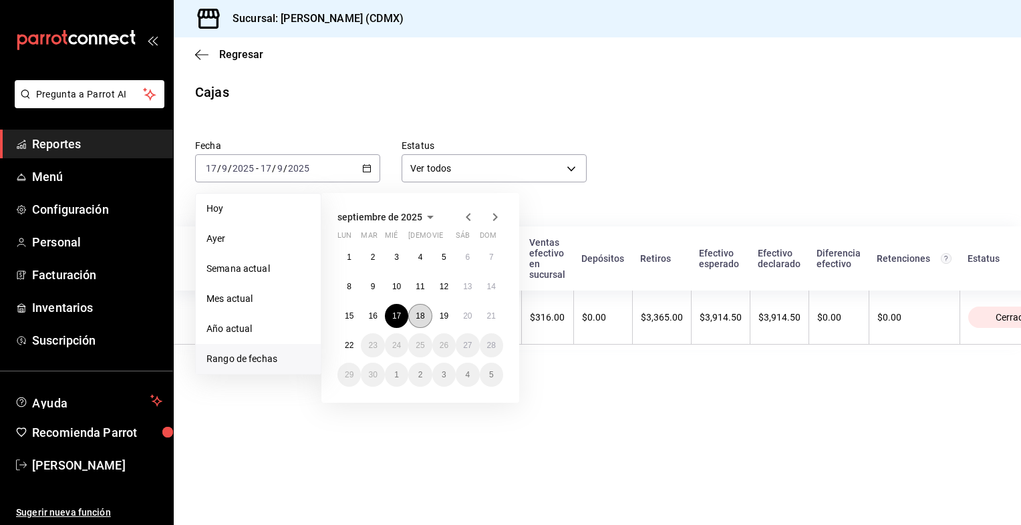
click at [418, 313] on abbr "18" at bounding box center [420, 315] width 9 height 9
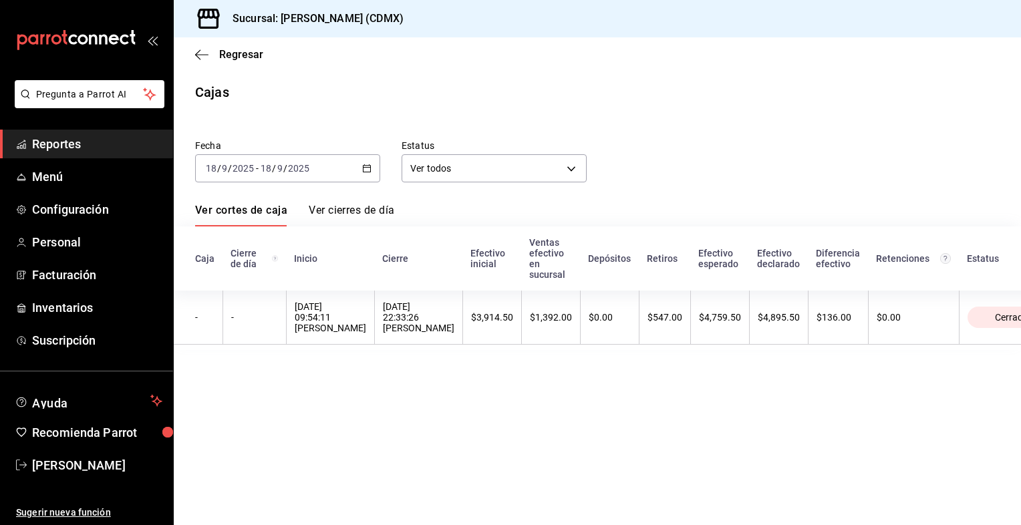
click at [366, 169] on icon "button" at bounding box center [366, 168] width 9 height 9
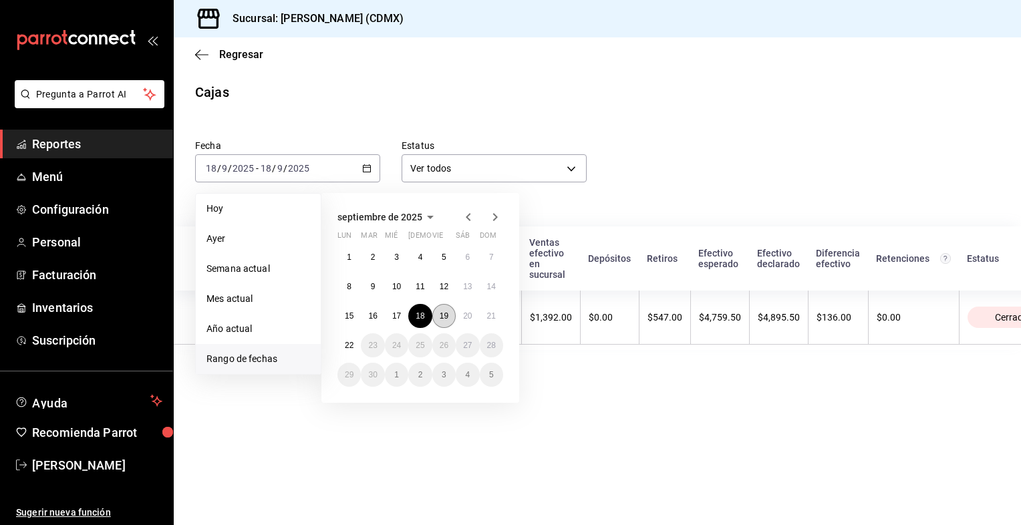
click at [443, 311] on abbr "19" at bounding box center [444, 315] width 9 height 9
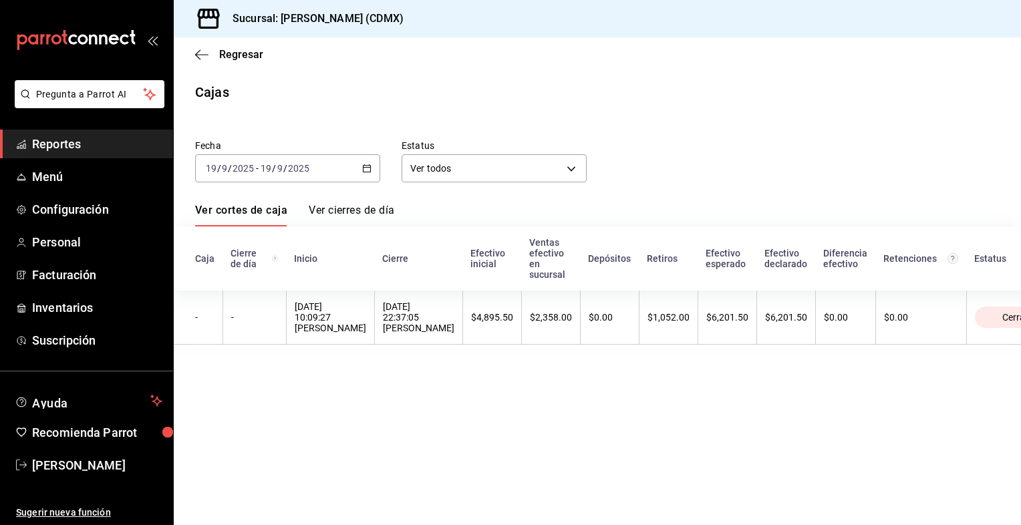
click at [369, 171] on icon "button" at bounding box center [366, 168] width 9 height 9
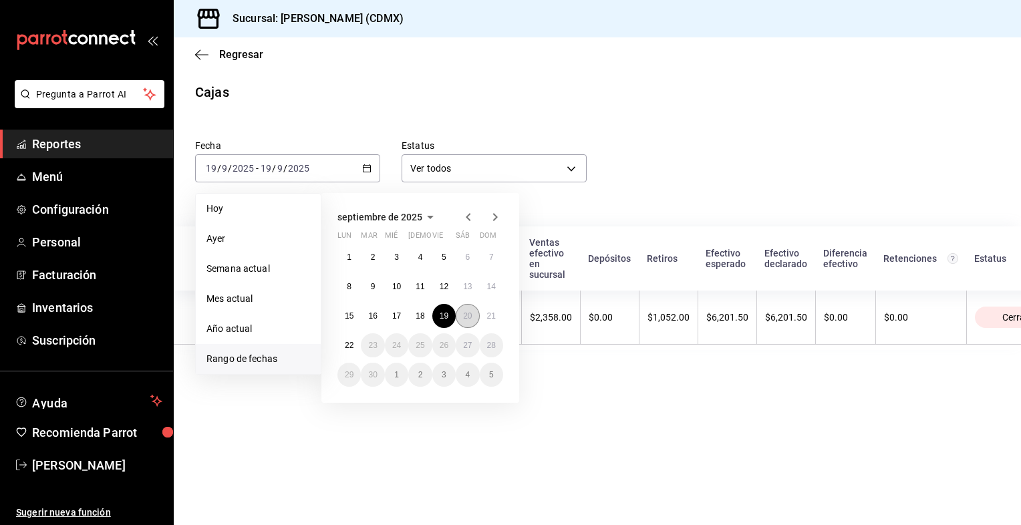
click at [469, 317] on abbr "20" at bounding box center [467, 315] width 9 height 9
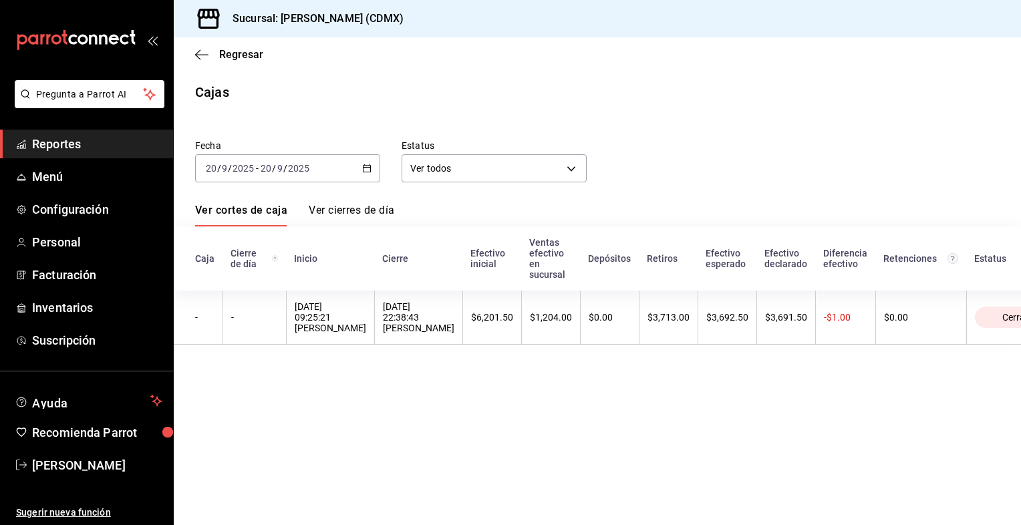
click at [368, 168] on icon "button" at bounding box center [366, 168] width 9 height 9
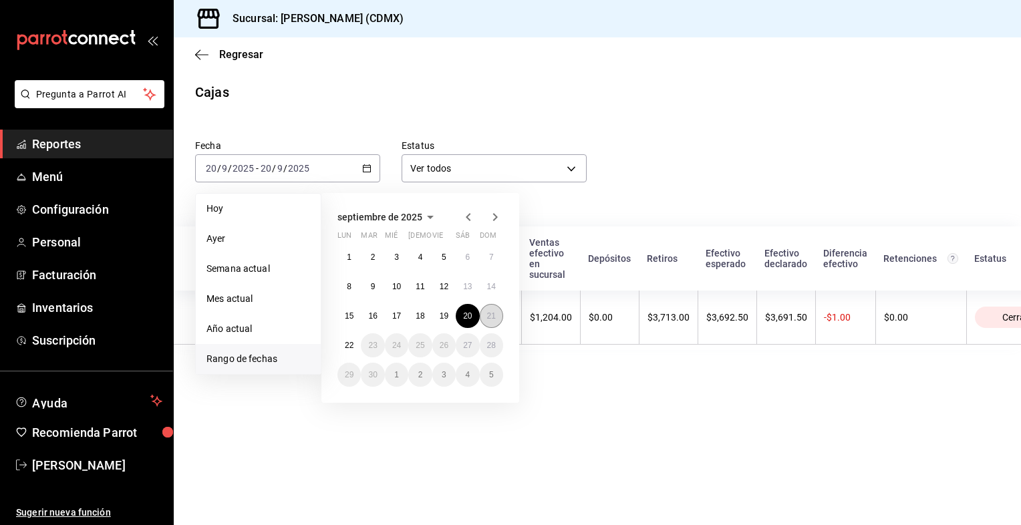
click at [491, 320] on button "21" at bounding box center [491, 316] width 23 height 24
